Goal: Task Accomplishment & Management: Manage account settings

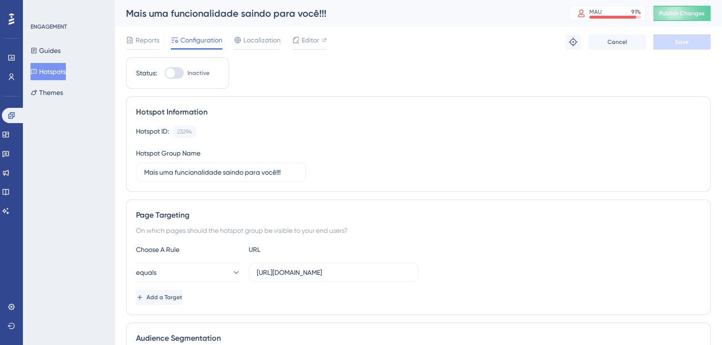
click at [177, 70] on div at bounding box center [174, 72] width 19 height 11
click at [165, 73] on input "Inactive" at bounding box center [164, 73] width 0 height 0
click at [666, 44] on button "Save" at bounding box center [681, 41] width 57 height 15
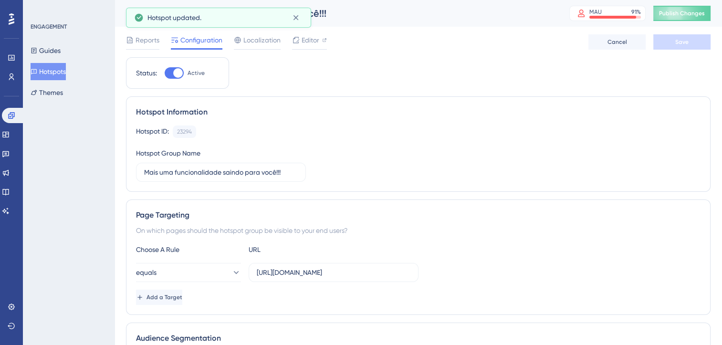
click at [179, 75] on div at bounding box center [178, 73] width 10 height 10
click at [165, 73] on input "Active" at bounding box center [164, 73] width 0 height 0
checkbox input "false"
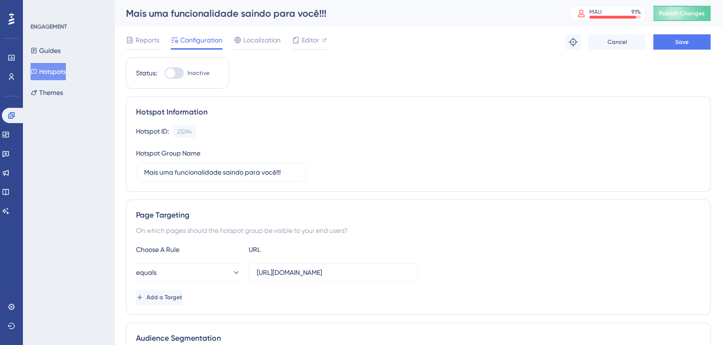
click at [42, 77] on button "Hotspots" at bounding box center [48, 71] width 35 height 17
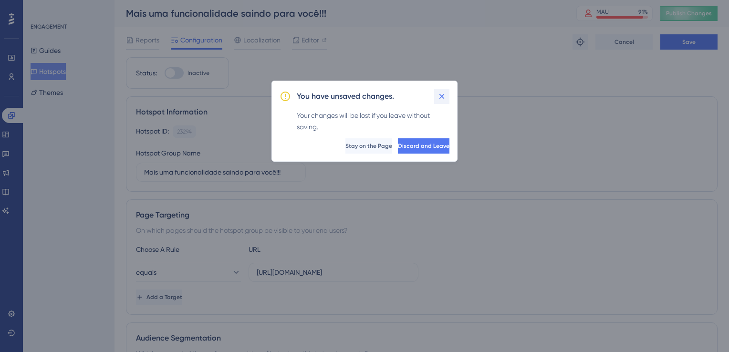
click at [448, 93] on button at bounding box center [441, 96] width 15 height 15
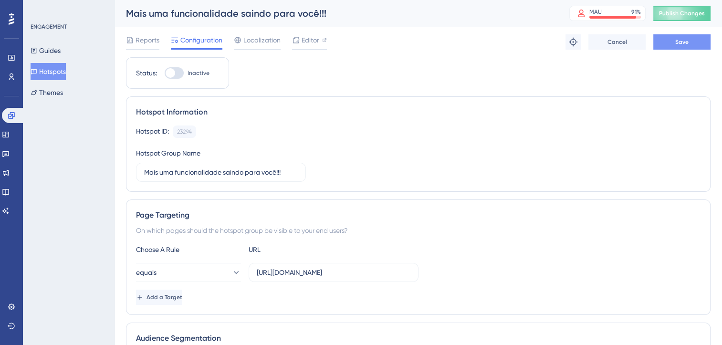
click at [674, 45] on button "Save" at bounding box center [681, 41] width 57 height 15
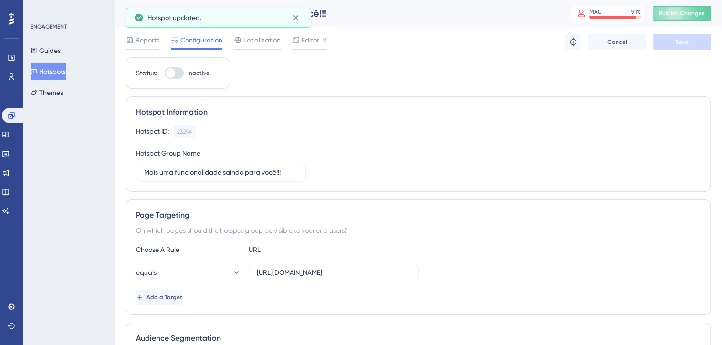
click at [66, 72] on button "Hotspots" at bounding box center [48, 71] width 35 height 17
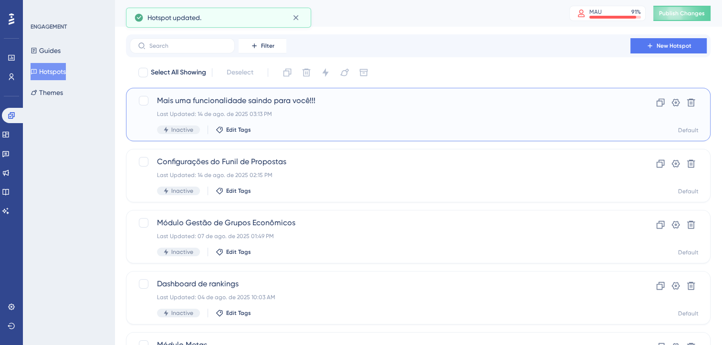
click at [277, 120] on div "Mais uma funcionalidade saindo para você!!! Last Updated: 14 de ago. de 2025 03…" at bounding box center [380, 114] width 446 height 39
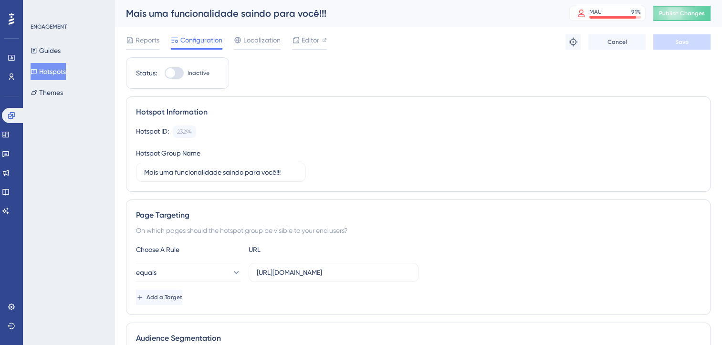
click at [177, 73] on div at bounding box center [174, 72] width 19 height 11
click at [165, 73] on input "Inactive" at bounding box center [164, 73] width 0 height 0
checkbox input "true"
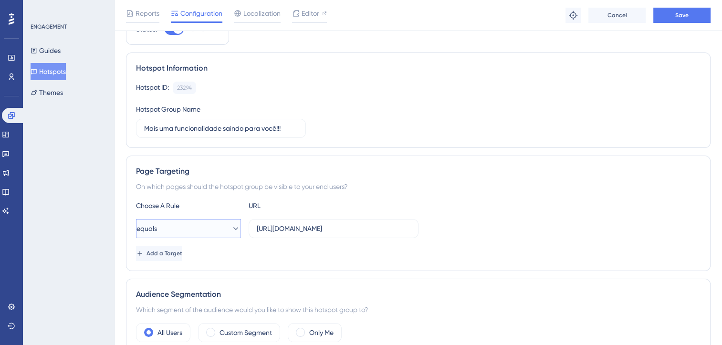
click at [219, 228] on button "equals" at bounding box center [188, 228] width 105 height 19
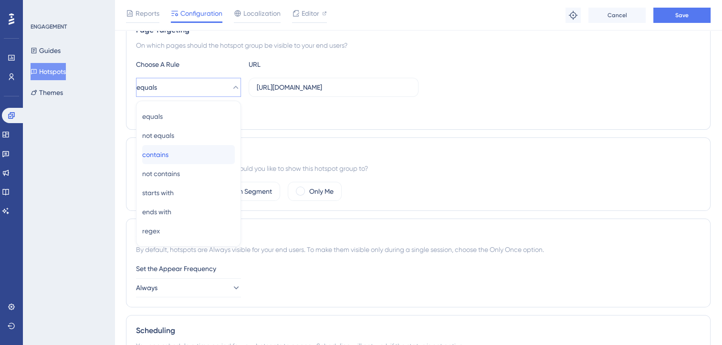
click at [184, 150] on div "contains contains" at bounding box center [188, 154] width 93 height 19
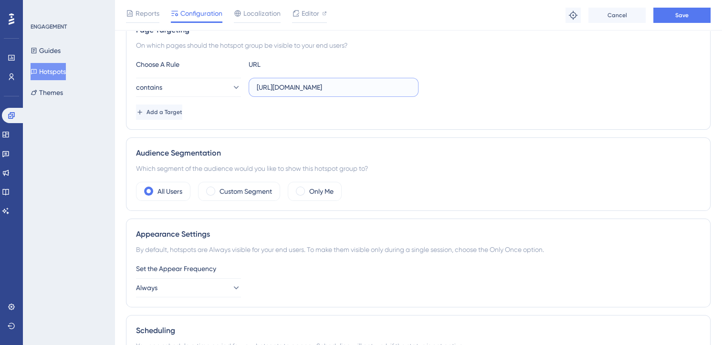
click at [300, 90] on input "https://representacoes.multipliersandbox.com.br/inicio" at bounding box center [334, 87] width 154 height 10
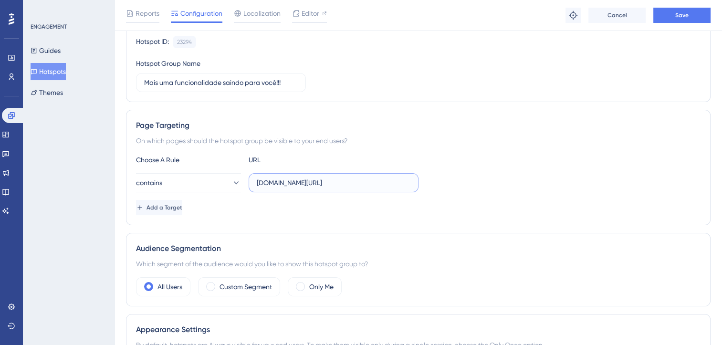
type input "multiplier.com.br/inicio"
click at [467, 159] on div "Choose A Rule URL" at bounding box center [418, 159] width 564 height 11
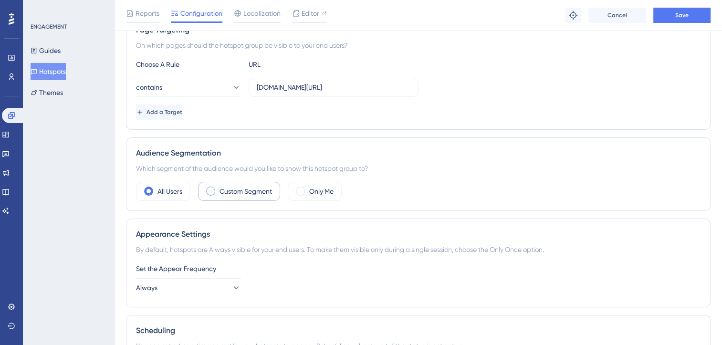
click at [266, 186] on label "Custom Segment" at bounding box center [245, 191] width 52 height 11
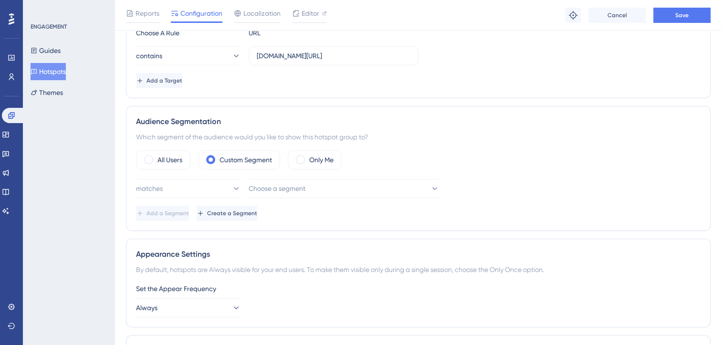
scroll to position [237, 0]
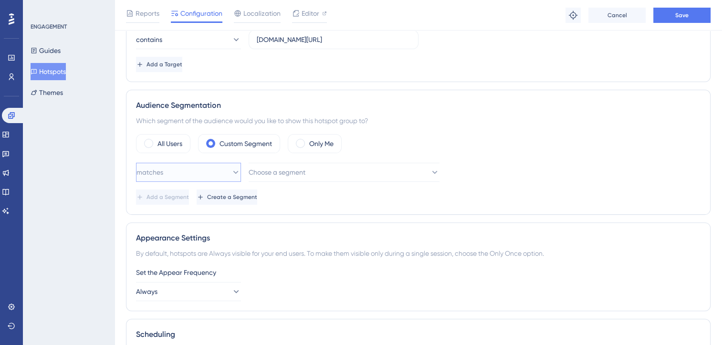
click at [194, 174] on button "matches" at bounding box center [188, 172] width 105 height 19
drag, startPoint x: 202, startPoint y: 167, endPoint x: 302, endPoint y: 169, distance: 100.2
click at [202, 167] on button "matches" at bounding box center [188, 172] width 105 height 19
click at [302, 169] on span "Choose a segment" at bounding box center [277, 171] width 57 height 11
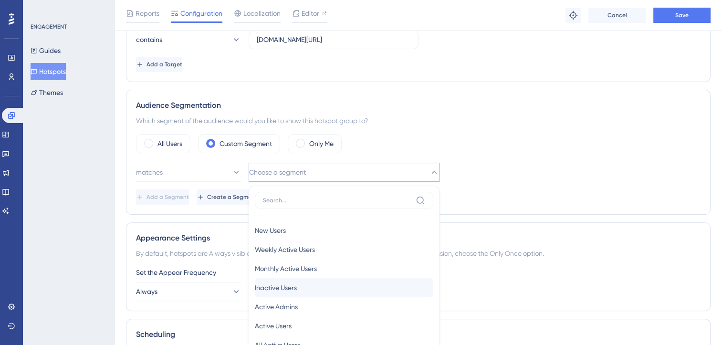
scroll to position [344, 0]
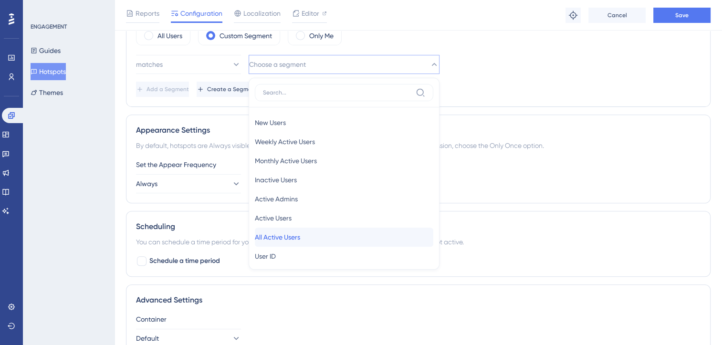
click at [300, 231] on span "All Active Users" at bounding box center [277, 236] width 45 height 11
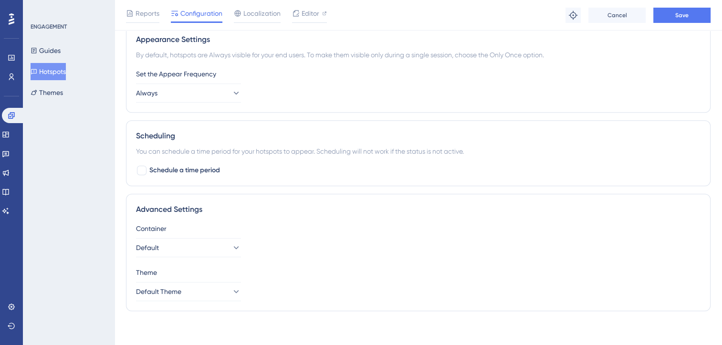
scroll to position [437, 0]
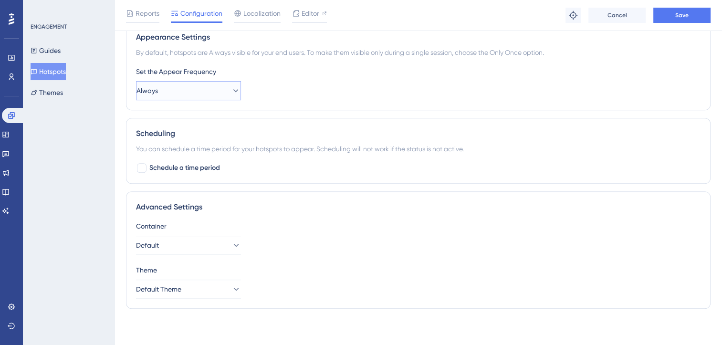
click at [204, 87] on button "Always" at bounding box center [188, 90] width 105 height 19
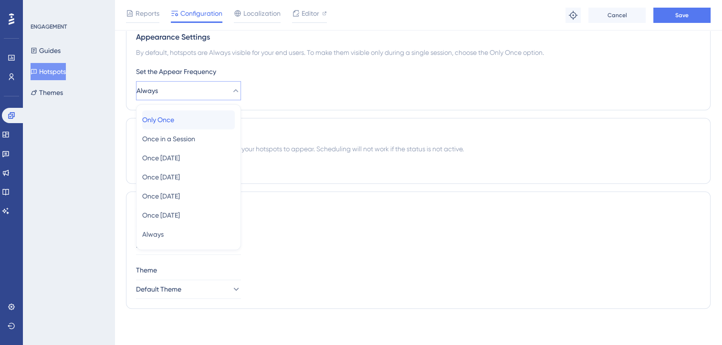
click at [174, 117] on span "Only Once" at bounding box center [158, 119] width 32 height 11
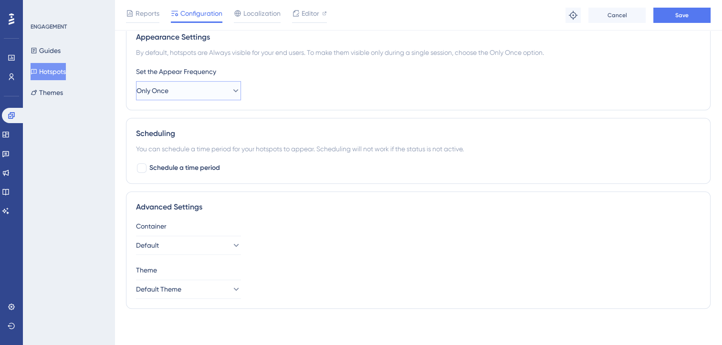
click at [179, 89] on button "Only Once" at bounding box center [188, 90] width 105 height 19
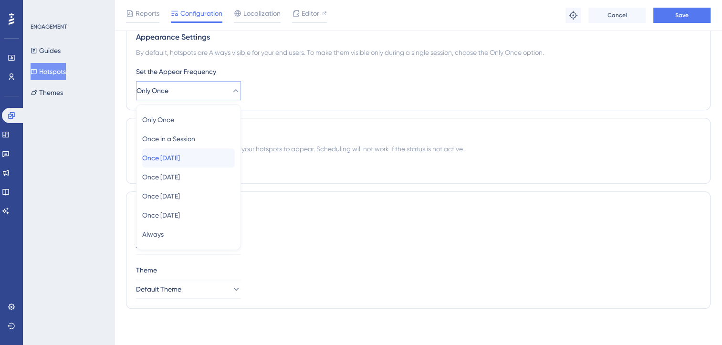
click at [180, 154] on span "Once in 1 day" at bounding box center [161, 157] width 38 height 11
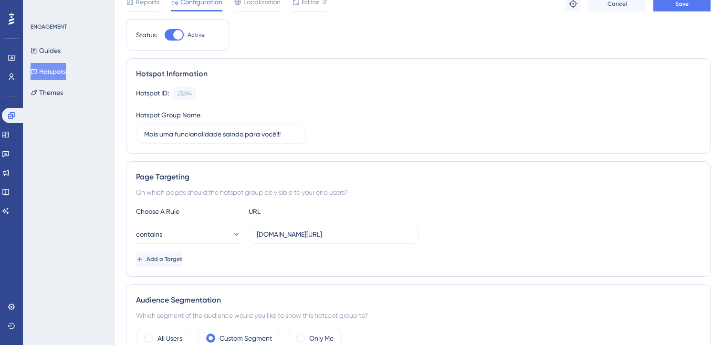
scroll to position [0, 0]
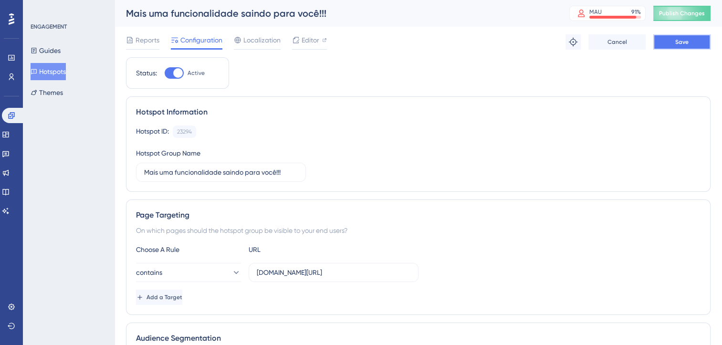
click at [670, 45] on button "Save" at bounding box center [681, 41] width 57 height 15
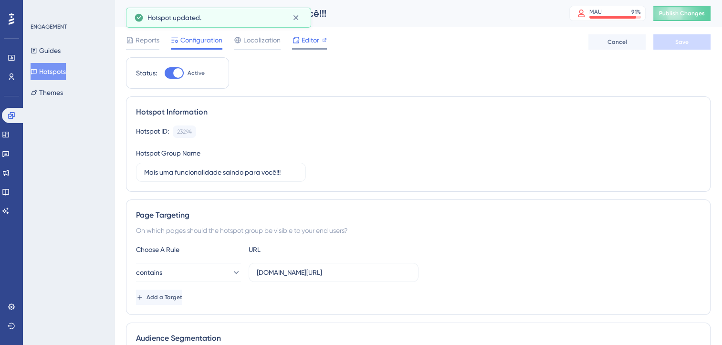
click at [301, 42] on div "Editor" at bounding box center [309, 39] width 35 height 11
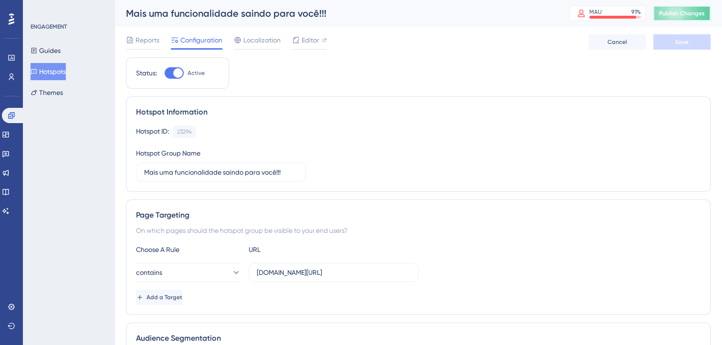
click at [696, 17] on span "Publish Changes" at bounding box center [682, 14] width 46 height 8
